Goal: Task Accomplishment & Management: Complete application form

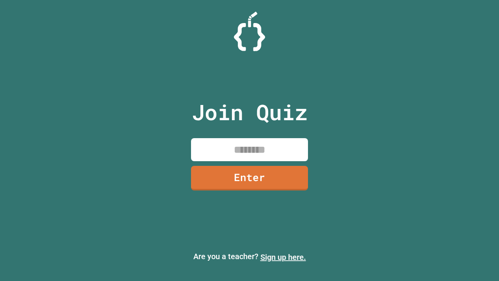
click at [279, 257] on link "Sign up here." at bounding box center [283, 256] width 46 height 9
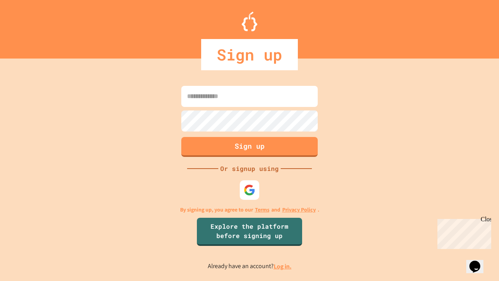
click at [283, 266] on link "Log in." at bounding box center [283, 266] width 18 height 8
